Goal: Task Accomplishment & Management: Use online tool/utility

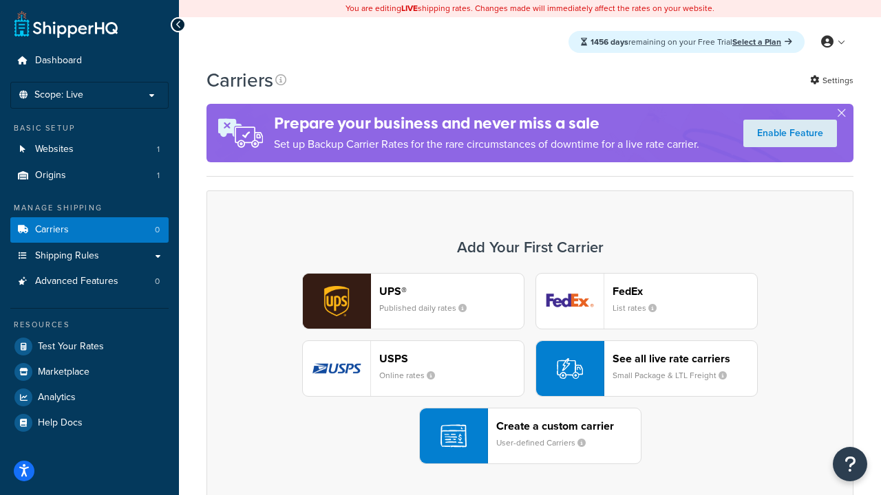
click at [530, 369] on div "UPS® Published daily rates FedEx List rates USPS Online rates See all live rate…" at bounding box center [530, 368] width 618 height 191
click at [685, 291] on header "FedEx" at bounding box center [684, 291] width 144 height 13
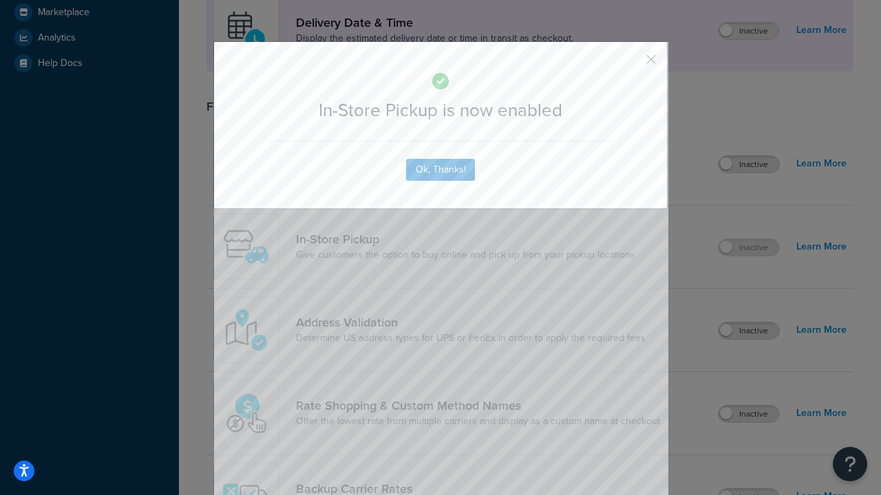
scroll to position [386, 0]
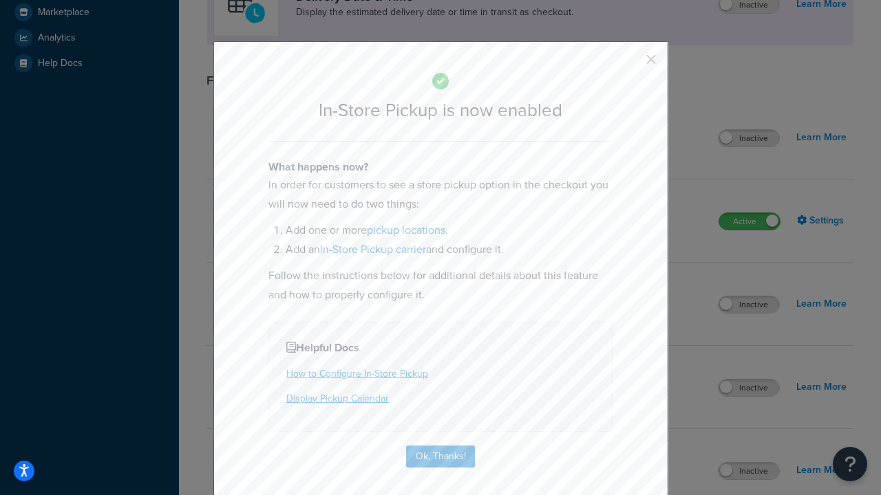
click at [630, 64] on button "button" at bounding box center [630, 64] width 3 height 3
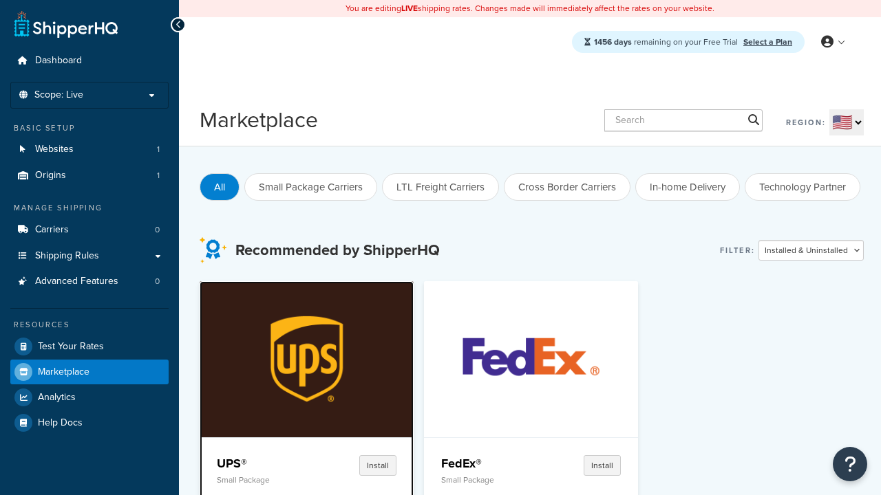
click at [262, 480] on p "Small Package" at bounding box center [262, 480] width 91 height 10
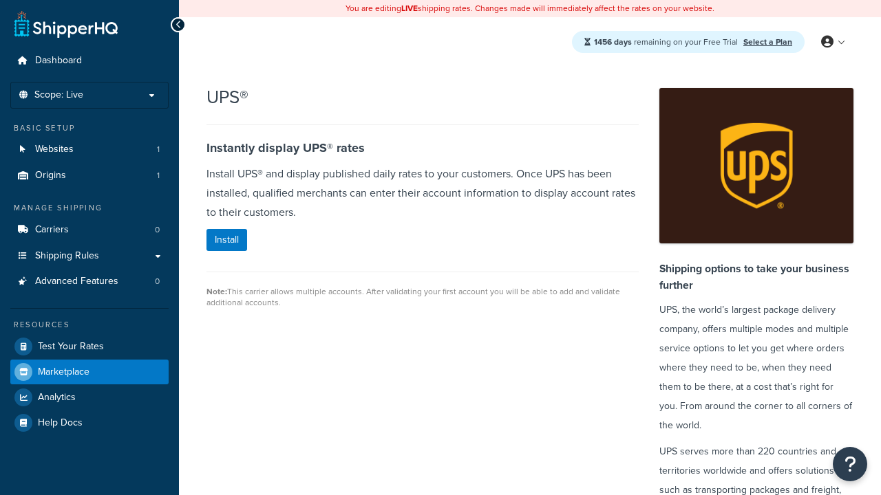
click at [63, 371] on span "Marketplace" at bounding box center [64, 373] width 52 height 12
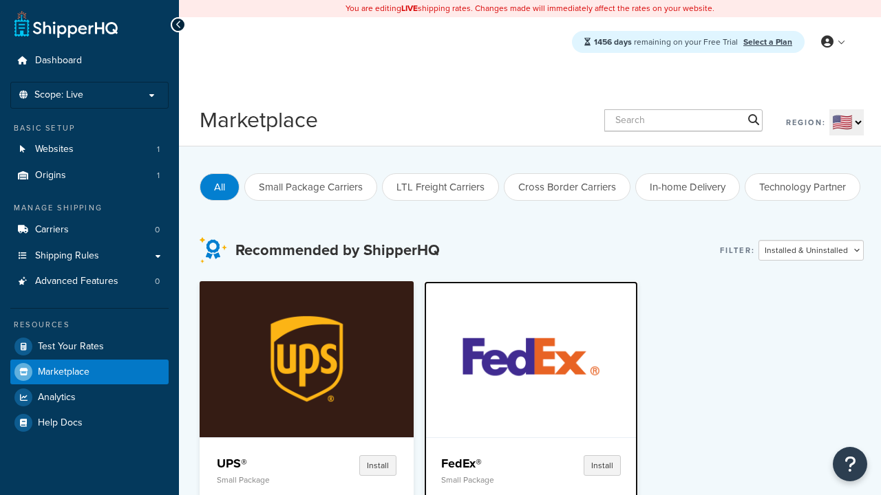
click at [486, 480] on p "Small Package" at bounding box center [486, 480] width 91 height 10
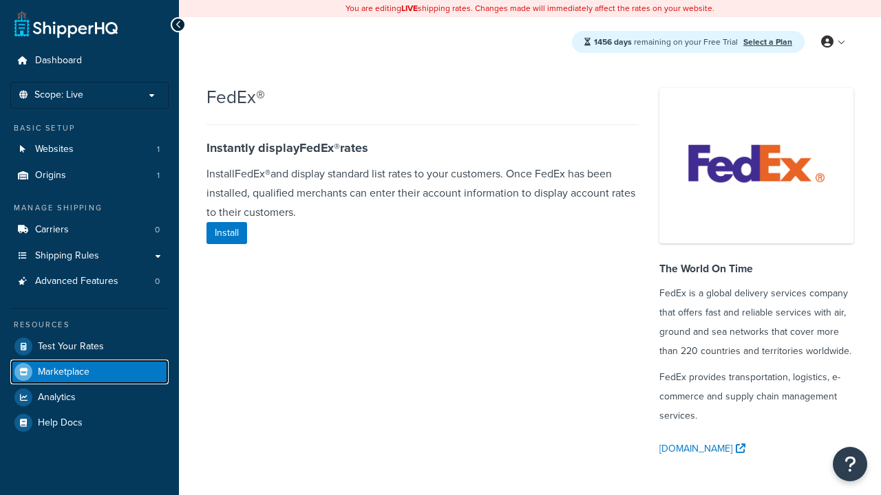
click at [63, 371] on span "Marketplace" at bounding box center [64, 373] width 52 height 12
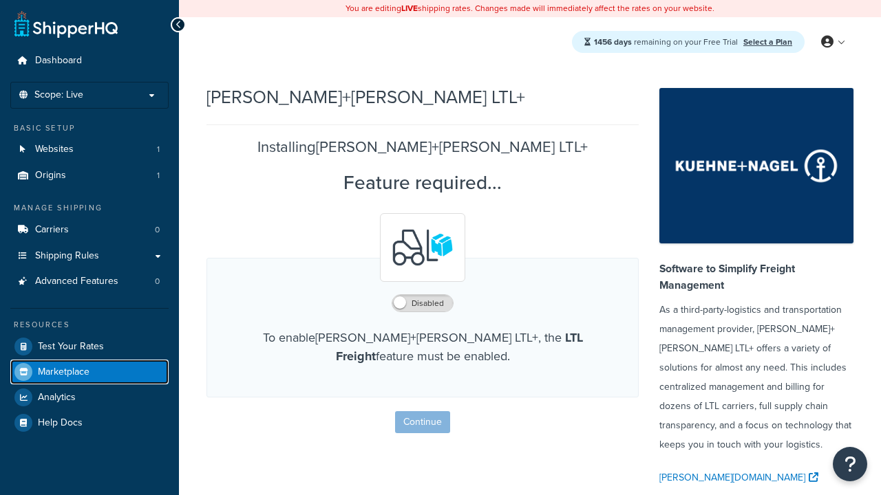
click at [63, 371] on span "Marketplace" at bounding box center [64, 373] width 52 height 12
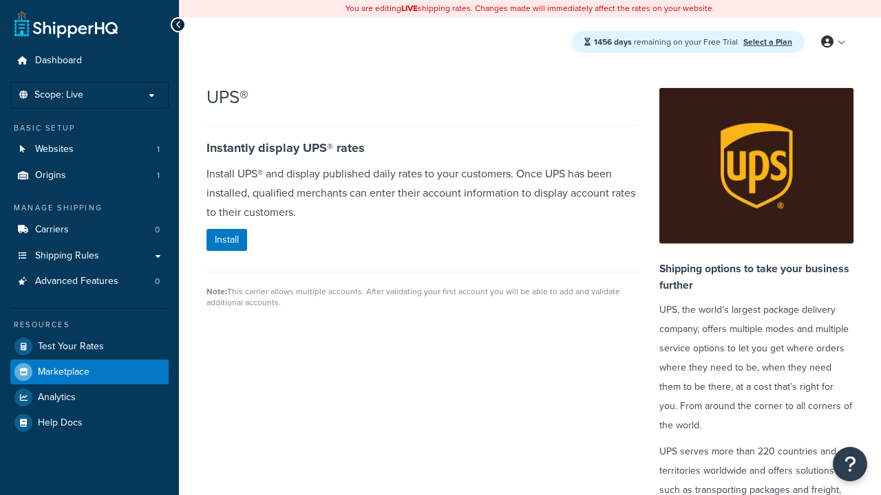
click at [63, 371] on span "Marketplace" at bounding box center [64, 373] width 52 height 12
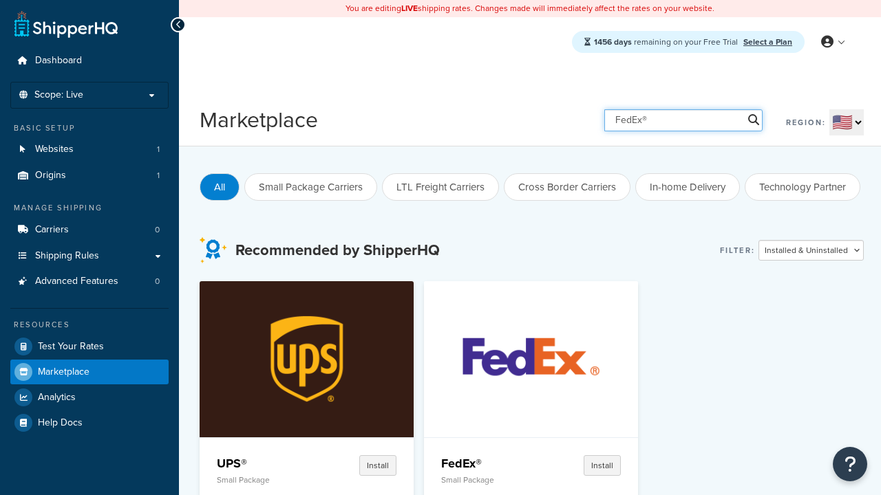
type input "FedEx®"
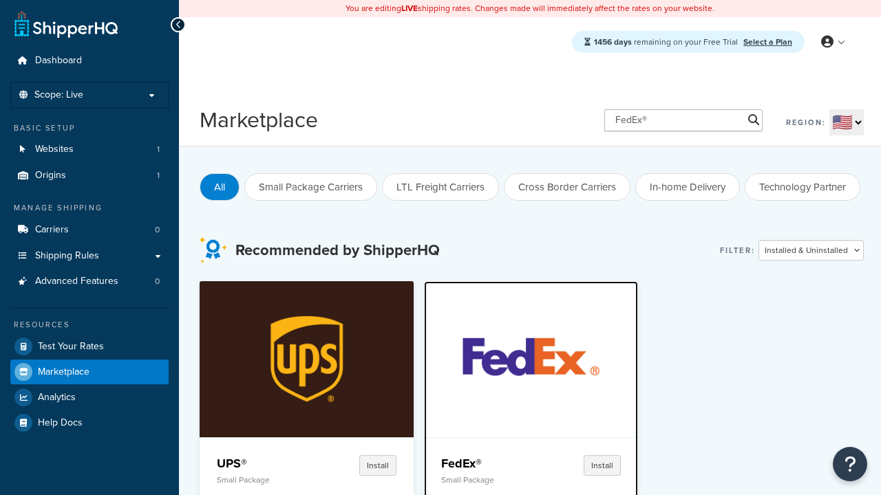
click at [441, 463] on h4 "FedEx®" at bounding box center [486, 463] width 91 height 17
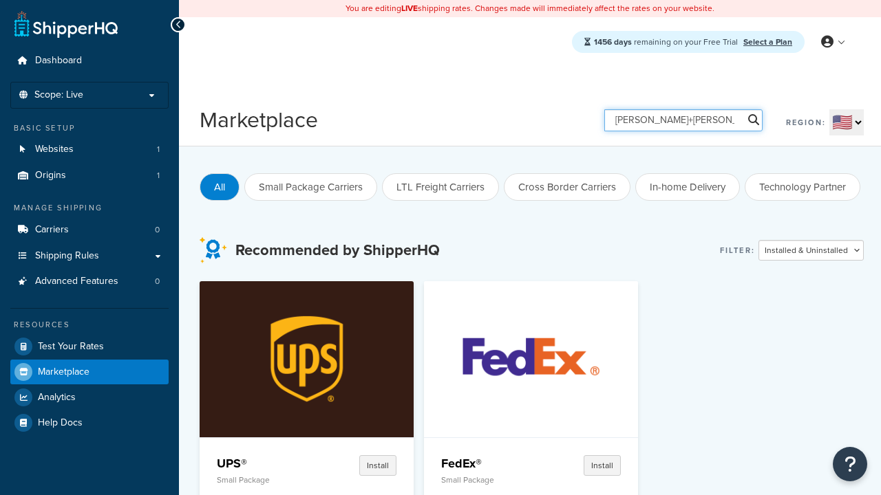
type input "[PERSON_NAME]+[PERSON_NAME] LTL+"
